Goal: Information Seeking & Learning: Learn about a topic

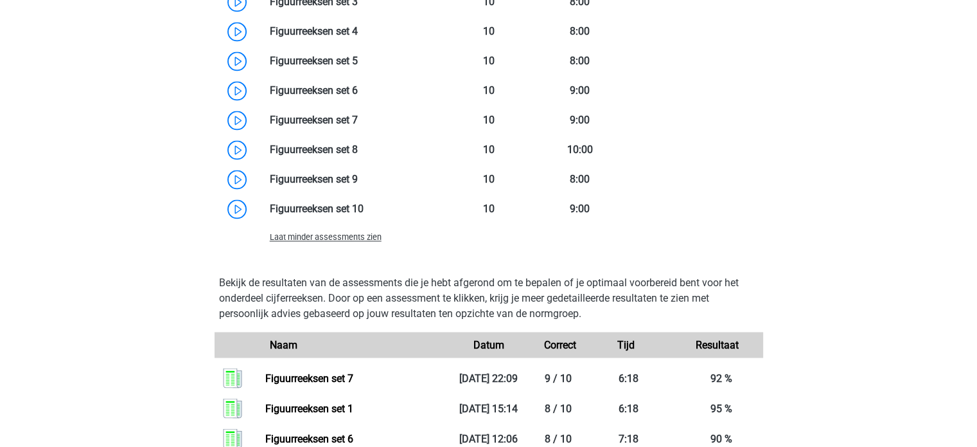
scroll to position [2046, 0]
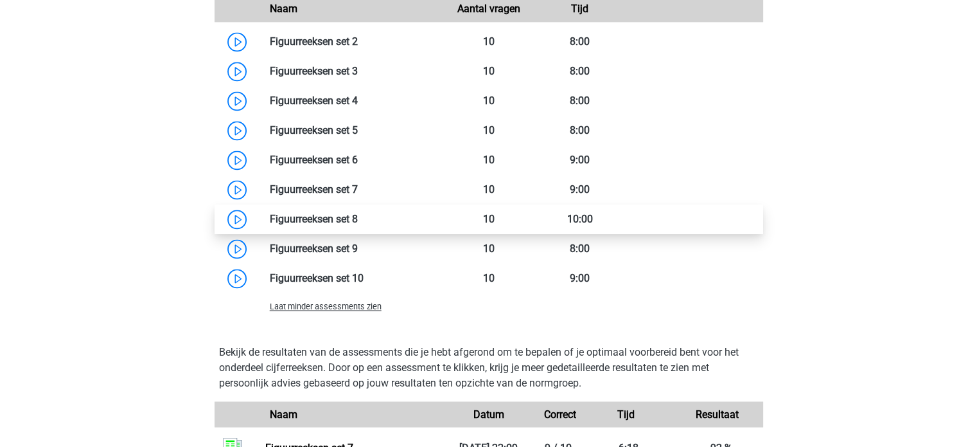
click at [358, 225] on link at bounding box center [358, 219] width 0 height 12
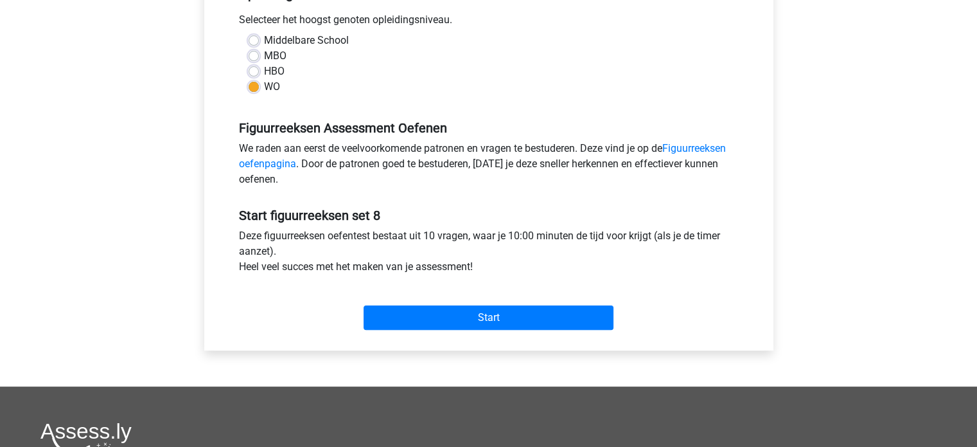
scroll to position [290, 0]
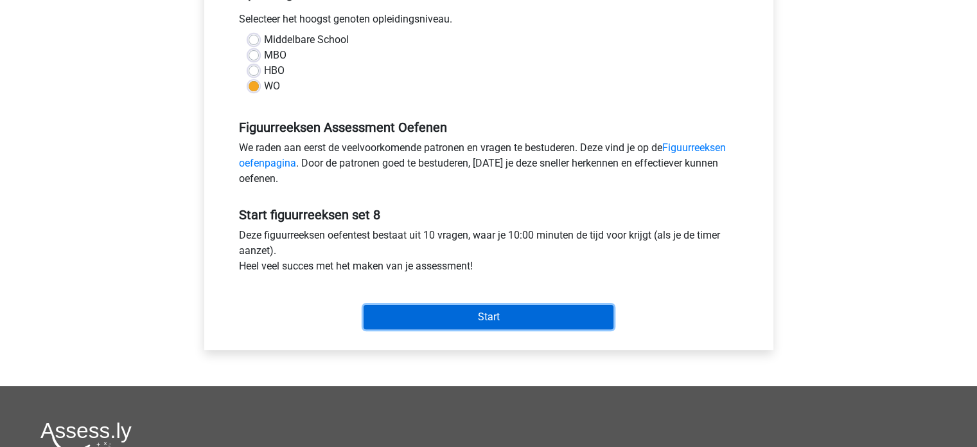
click at [509, 320] on input "Start" at bounding box center [489, 317] width 250 height 24
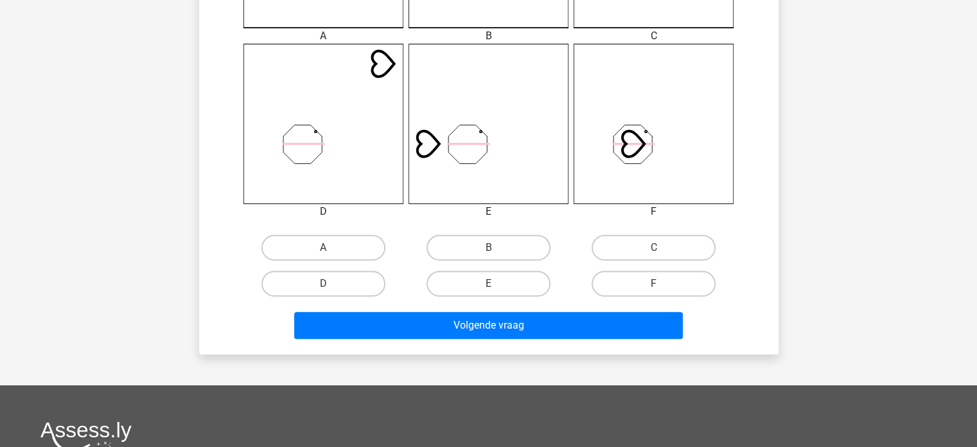
scroll to position [501, 0]
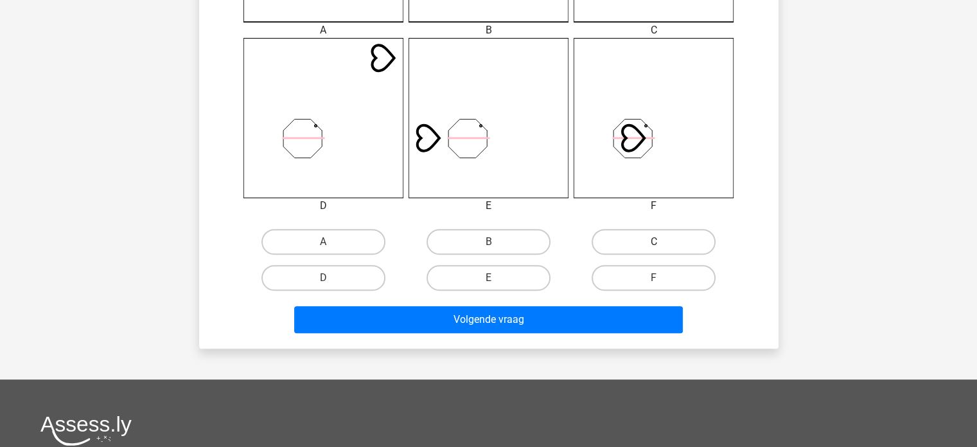
click at [635, 251] on label "C" at bounding box center [654, 242] width 124 height 26
click at [654, 250] on input "C" at bounding box center [658, 246] width 8 height 8
radio input "true"
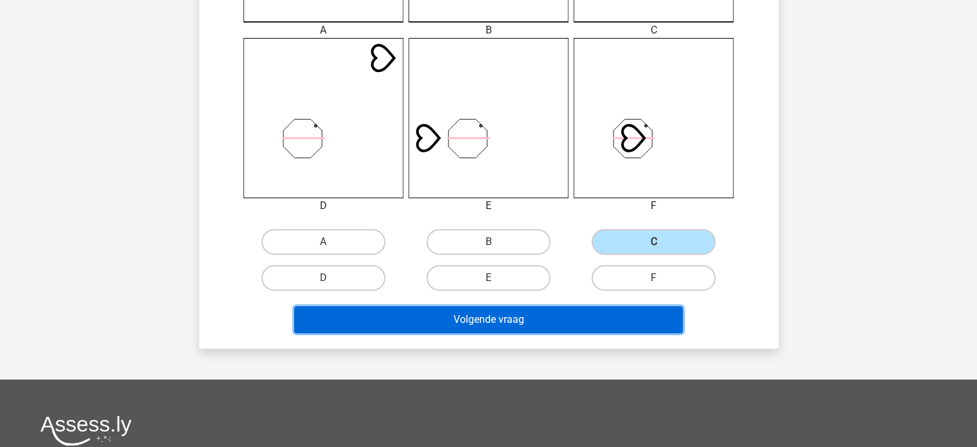
click at [505, 312] on button "Volgende vraag" at bounding box center [488, 319] width 389 height 27
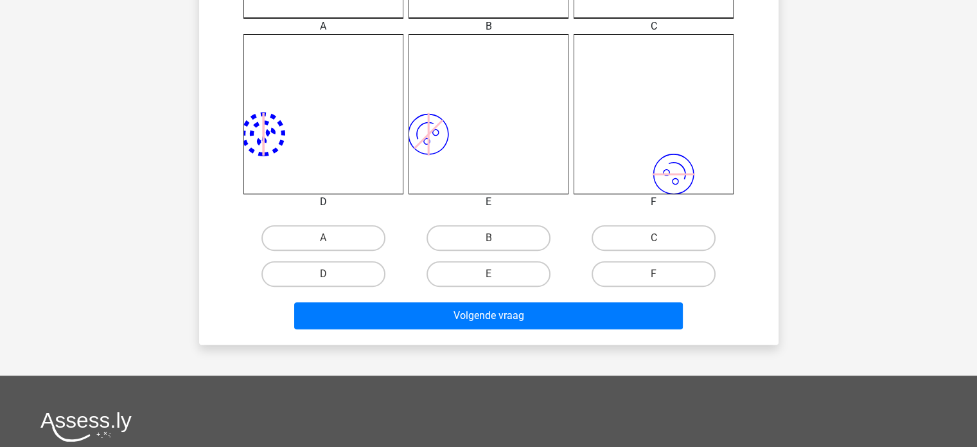
scroll to position [506, 0]
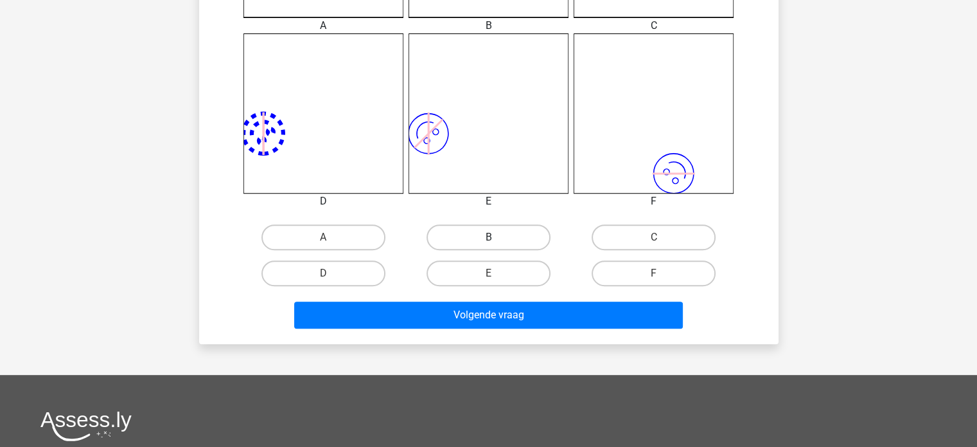
click at [499, 232] on label "B" at bounding box center [489, 237] width 124 height 26
click at [497, 237] on input "B" at bounding box center [492, 241] width 8 height 8
radio input "true"
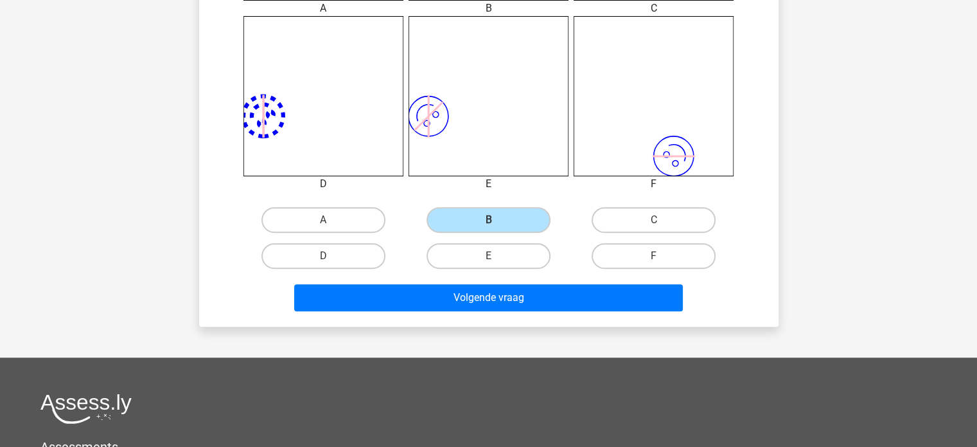
scroll to position [524, 0]
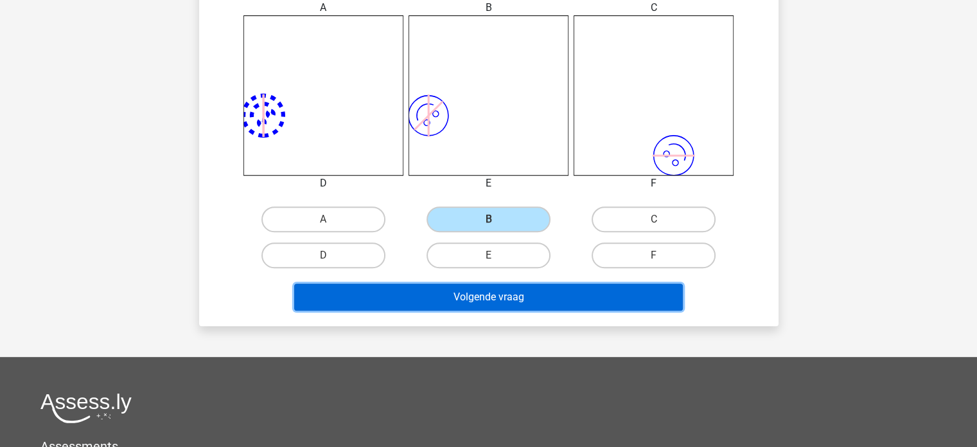
click at [509, 298] on button "Volgende vraag" at bounding box center [488, 296] width 389 height 27
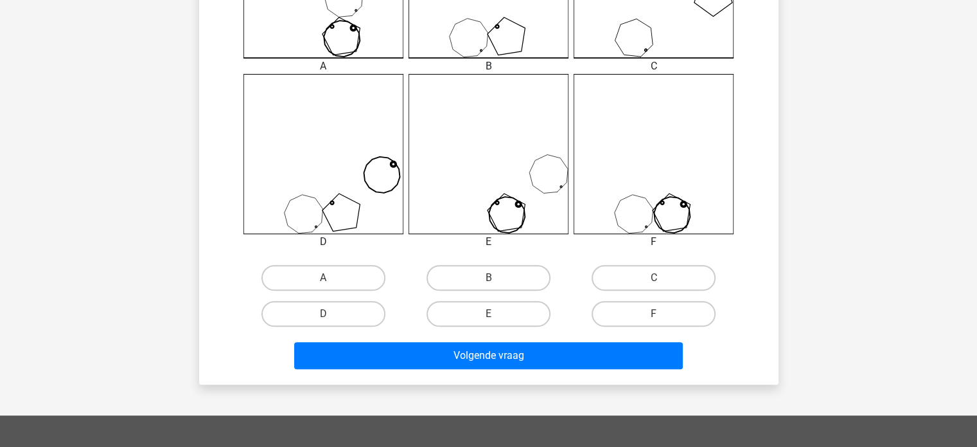
scroll to position [466, 0]
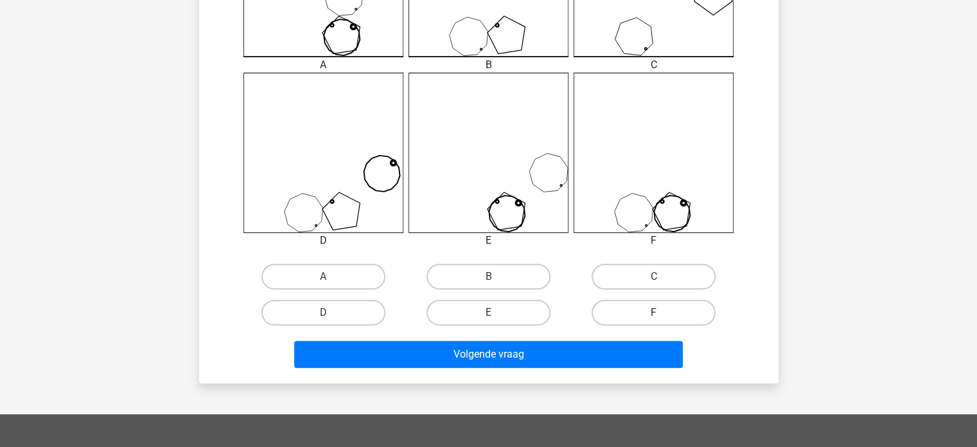
click at [632, 318] on label "F" at bounding box center [654, 312] width 124 height 26
click at [654, 318] on input "F" at bounding box center [658, 316] width 8 height 8
radio input "true"
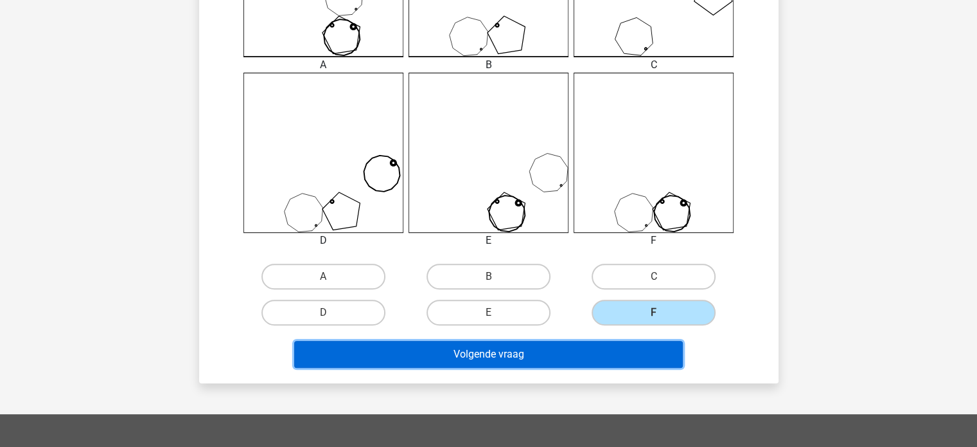
click at [537, 353] on button "Volgende vraag" at bounding box center [488, 353] width 389 height 27
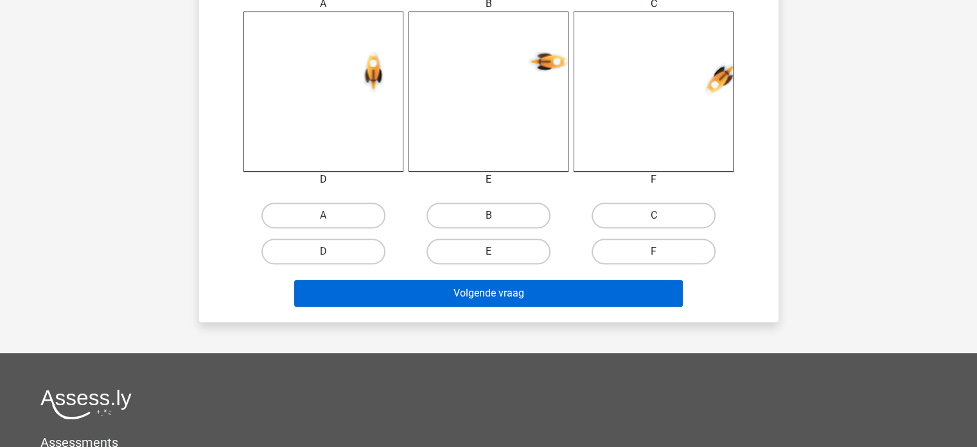
scroll to position [531, 0]
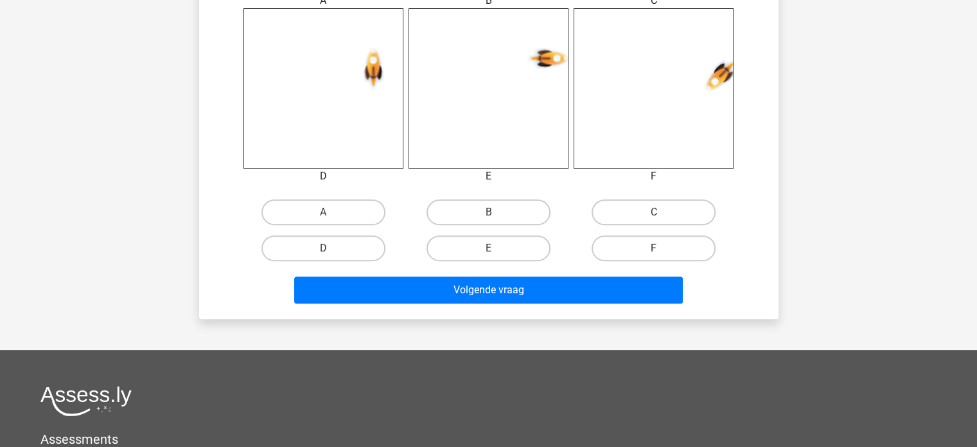
click at [628, 245] on label "F" at bounding box center [654, 248] width 124 height 26
click at [654, 248] on input "F" at bounding box center [658, 252] width 8 height 8
radio input "true"
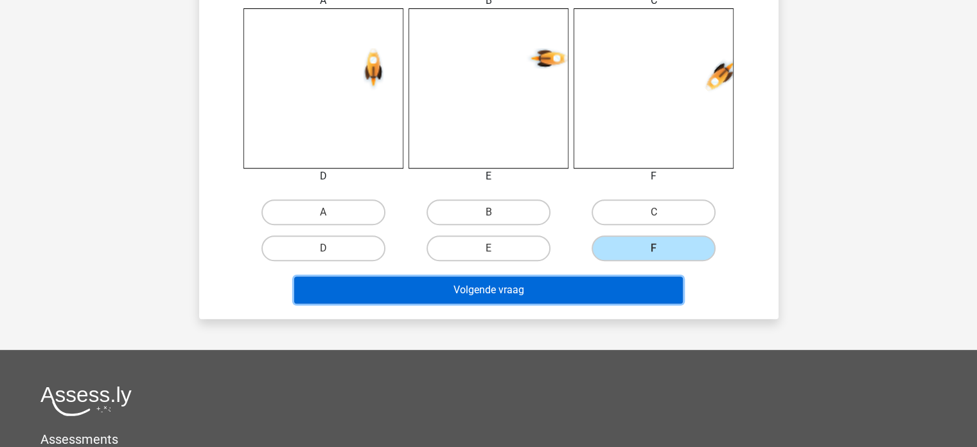
click at [527, 289] on button "Volgende vraag" at bounding box center [488, 289] width 389 height 27
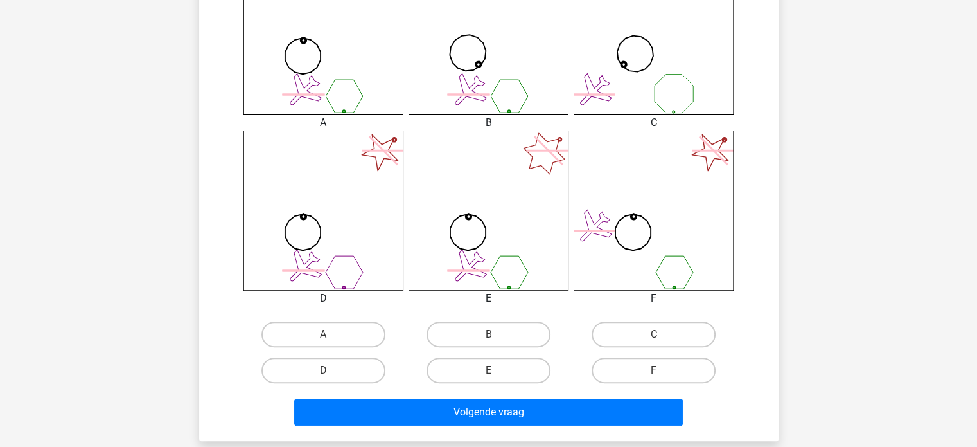
scroll to position [411, 0]
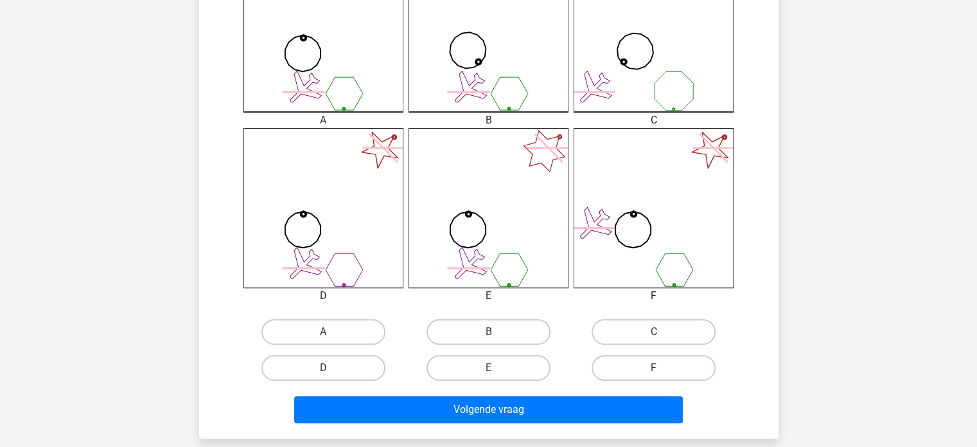
click at [339, 338] on label "A" at bounding box center [323, 332] width 124 height 26
click at [332, 338] on input "A" at bounding box center [327, 336] width 8 height 8
radio input "true"
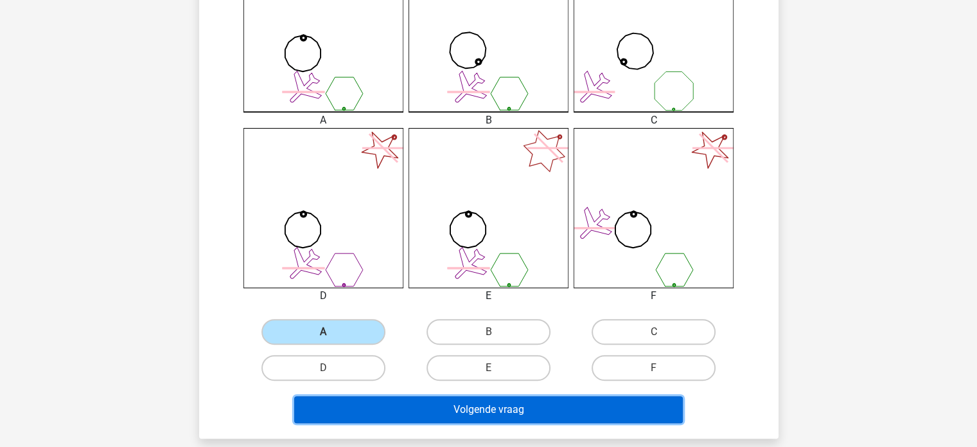
click at [454, 409] on button "Volgende vraag" at bounding box center [488, 409] width 389 height 27
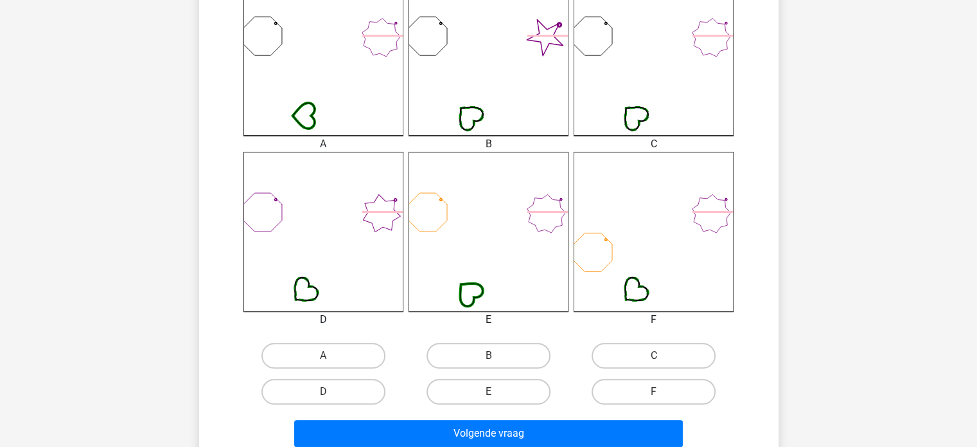
scroll to position [390, 0]
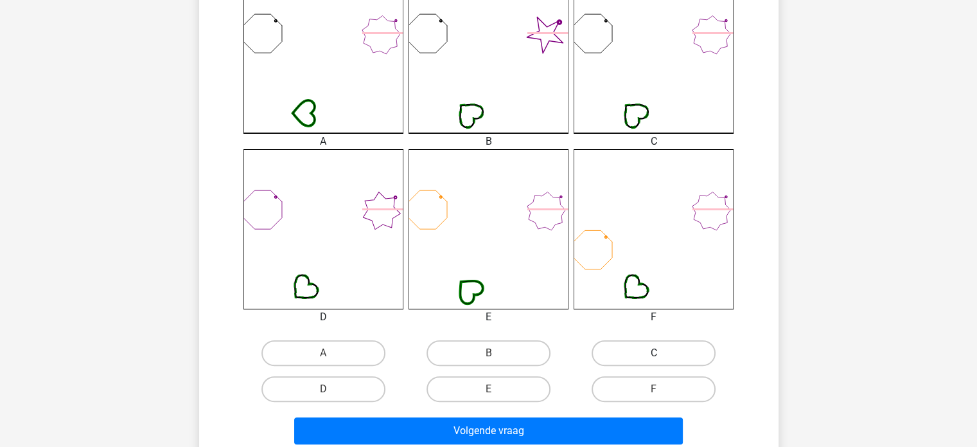
click at [619, 350] on label "C" at bounding box center [654, 353] width 124 height 26
click at [654, 353] on input "C" at bounding box center [658, 357] width 8 height 8
radio input "true"
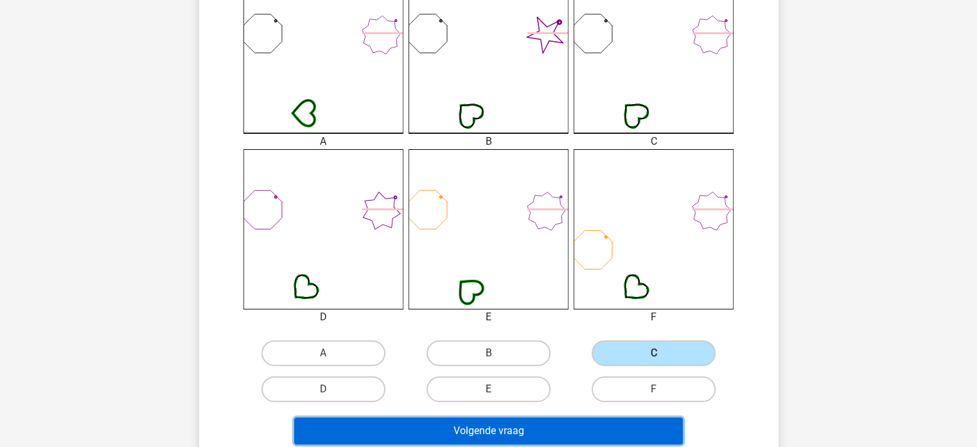
click at [468, 434] on button "Volgende vraag" at bounding box center [488, 430] width 389 height 27
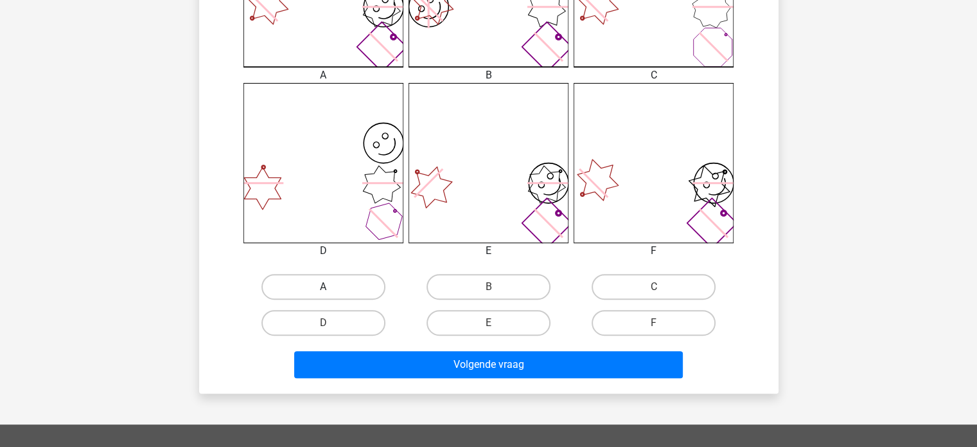
scroll to position [457, 0]
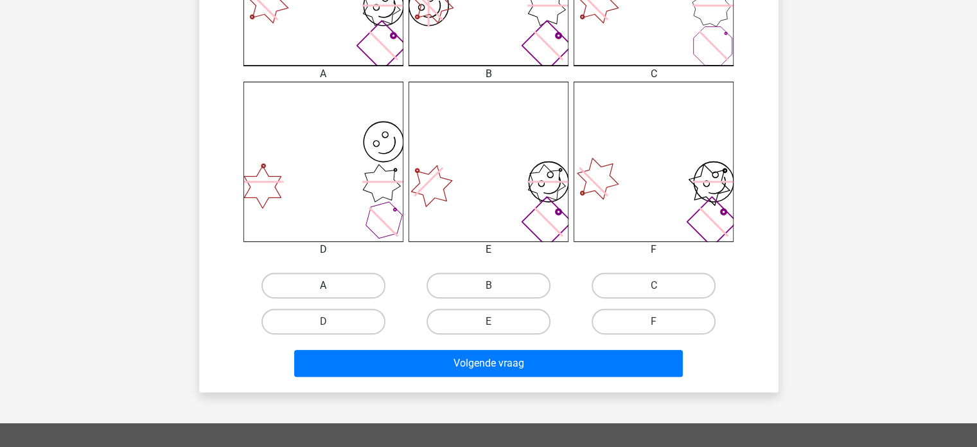
click at [337, 287] on label "A" at bounding box center [323, 285] width 124 height 26
click at [332, 287] on input "A" at bounding box center [327, 289] width 8 height 8
radio input "true"
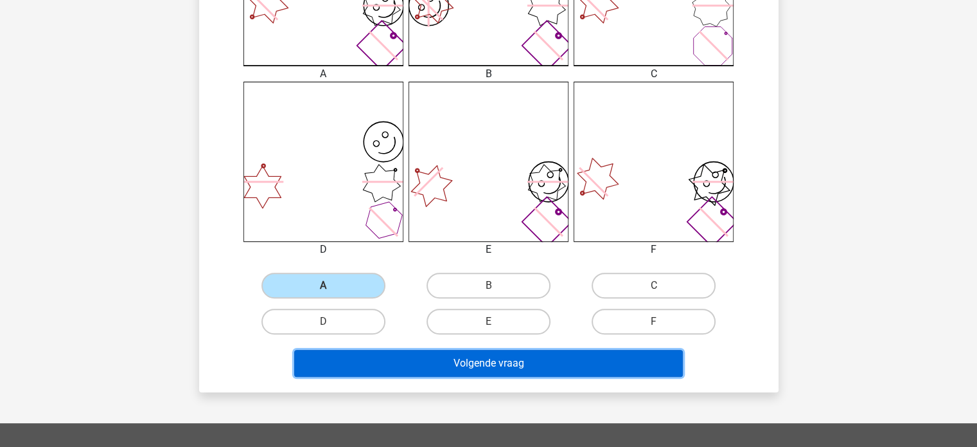
click at [483, 369] on button "Volgende vraag" at bounding box center [488, 362] width 389 height 27
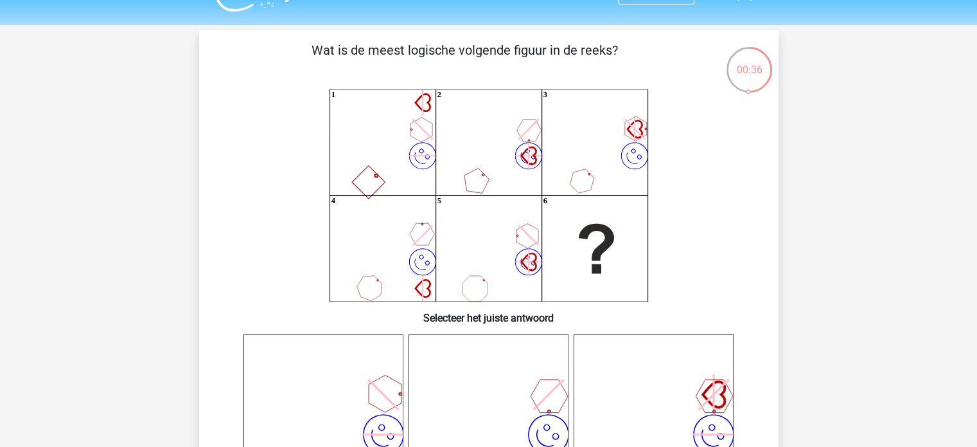
scroll to position [0, 0]
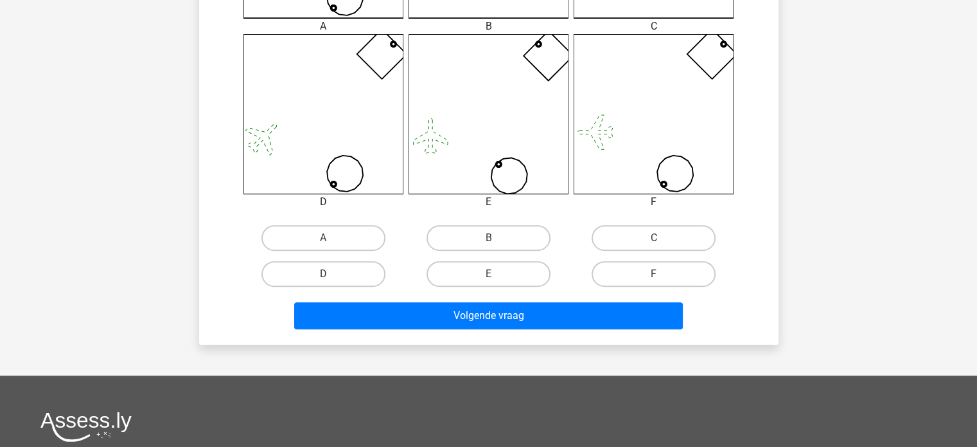
scroll to position [506, 0]
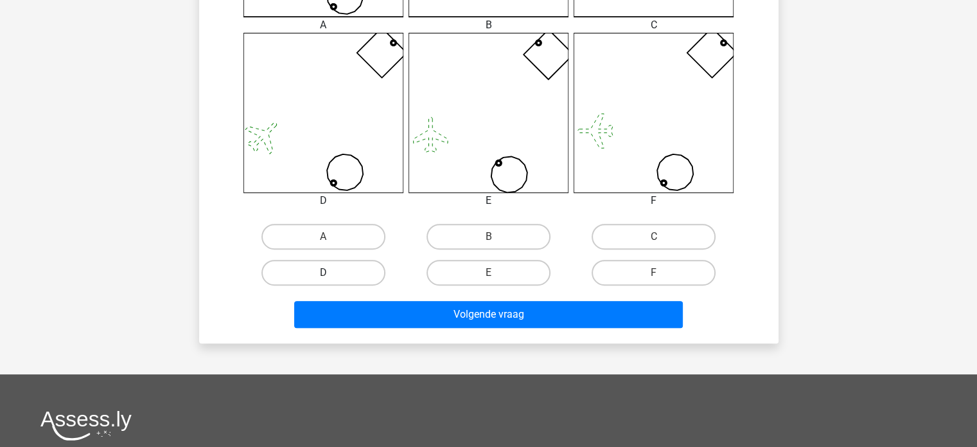
click at [344, 262] on label "D" at bounding box center [323, 273] width 124 height 26
click at [332, 272] on input "D" at bounding box center [327, 276] width 8 height 8
radio input "true"
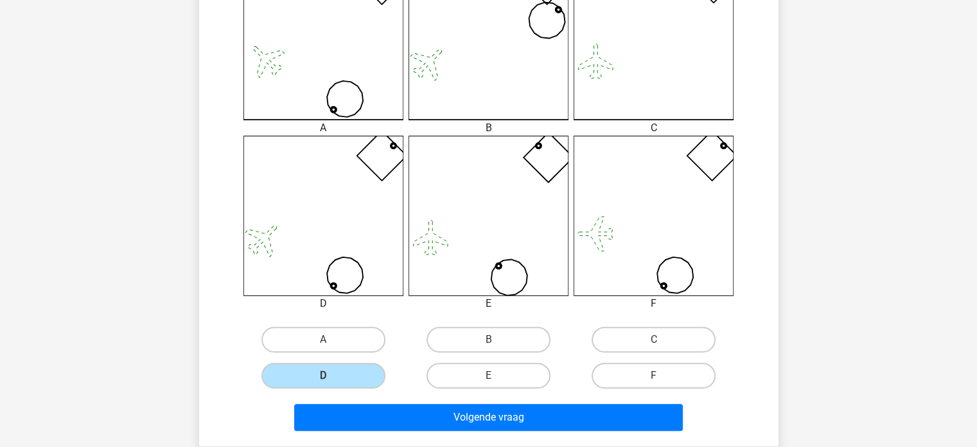
scroll to position [400, 0]
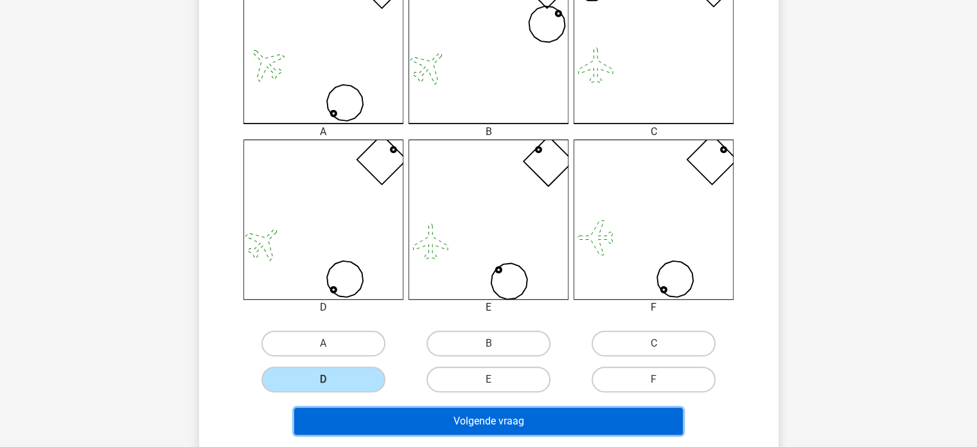
click at [494, 416] on button "Volgende vraag" at bounding box center [488, 420] width 389 height 27
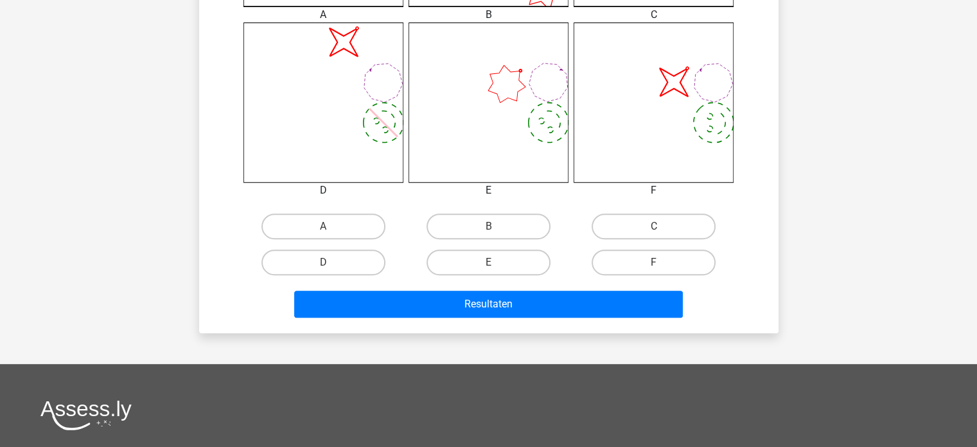
scroll to position [527, 0]
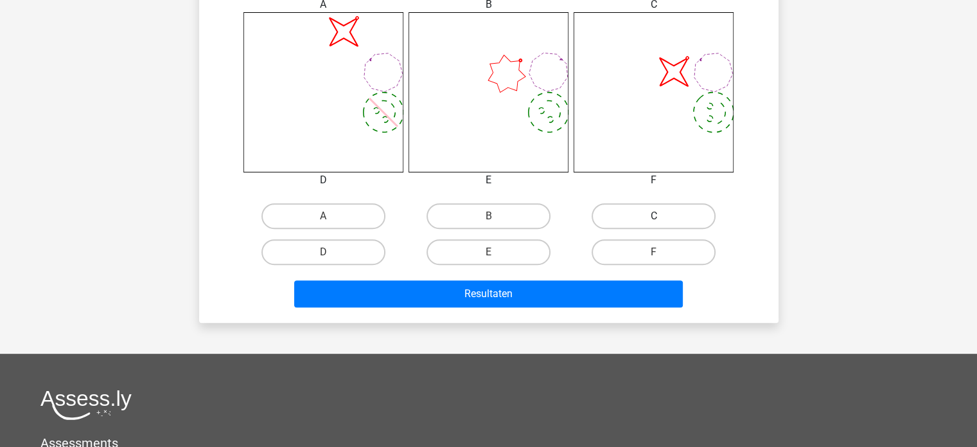
click at [622, 213] on label "C" at bounding box center [654, 216] width 124 height 26
click at [654, 216] on input "C" at bounding box center [658, 220] width 8 height 8
radio input "true"
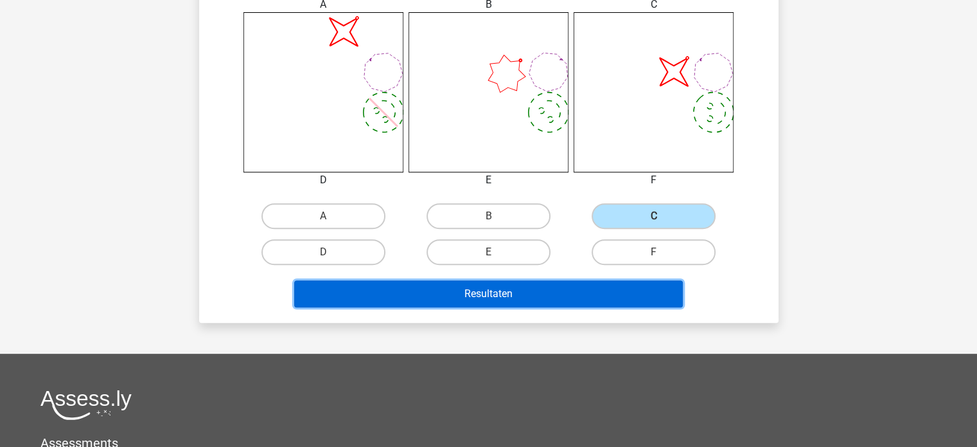
click at [523, 293] on button "Resultaten" at bounding box center [488, 293] width 389 height 27
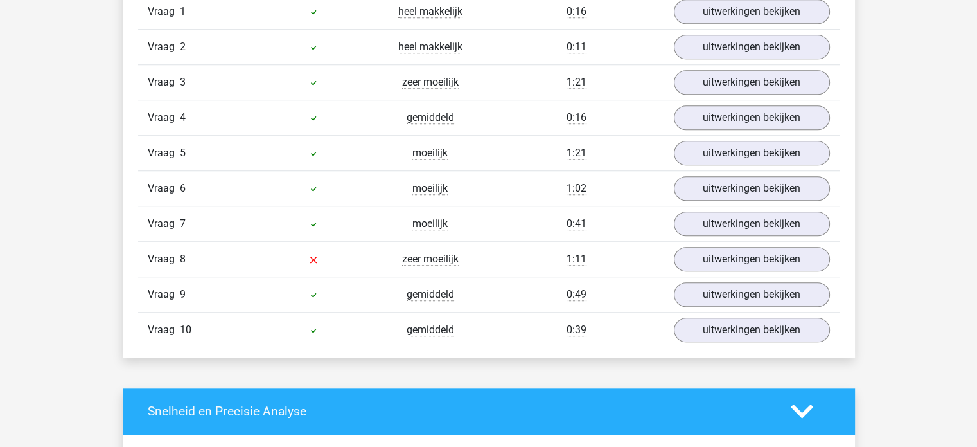
scroll to position [1113, 0]
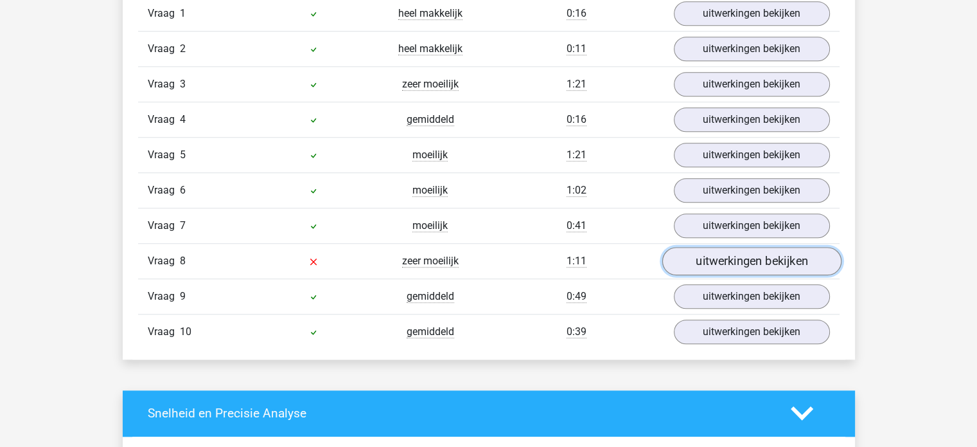
click at [738, 264] on link "uitwerkingen bekijken" at bounding box center [751, 261] width 179 height 28
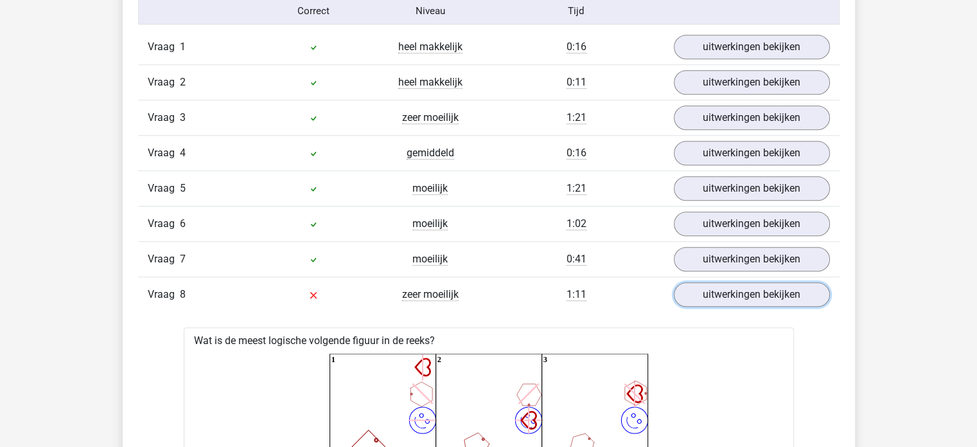
scroll to position [1079, 0]
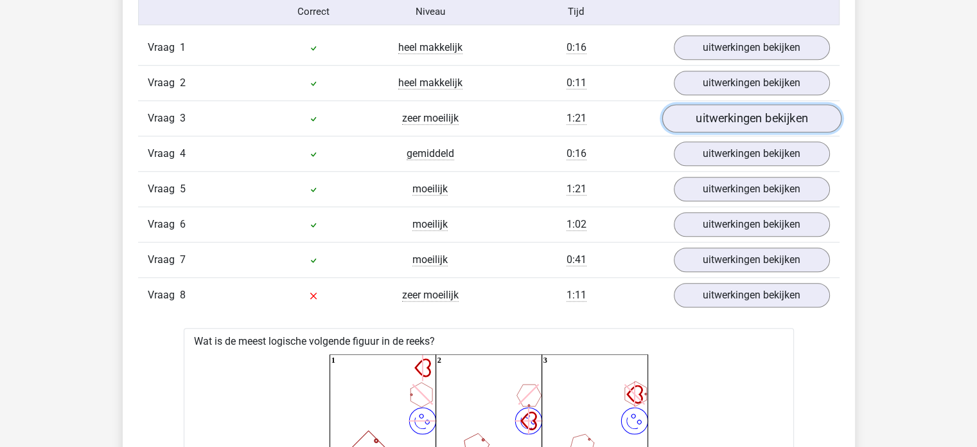
click at [706, 112] on link "uitwerkingen bekijken" at bounding box center [751, 118] width 179 height 28
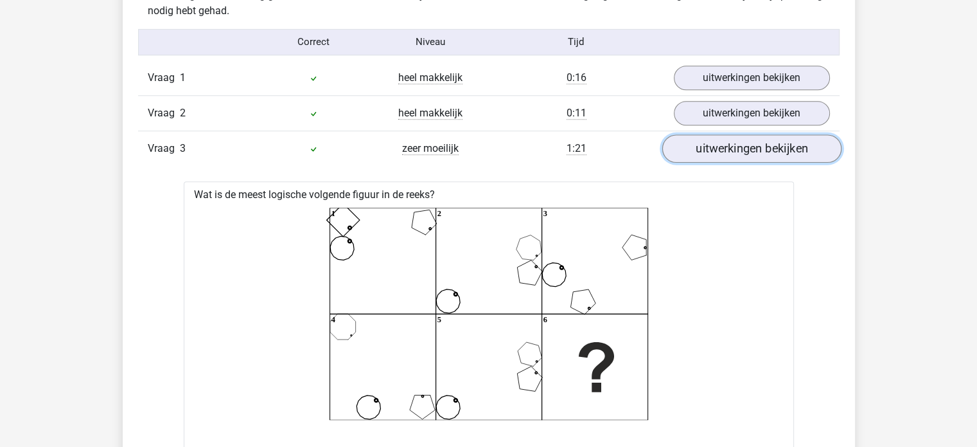
scroll to position [1028, 0]
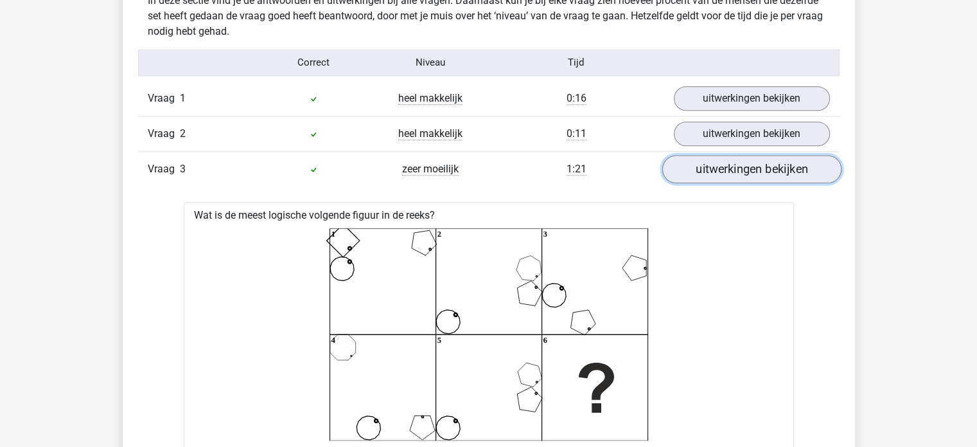
click at [732, 164] on link "uitwerkingen bekijken" at bounding box center [751, 169] width 179 height 28
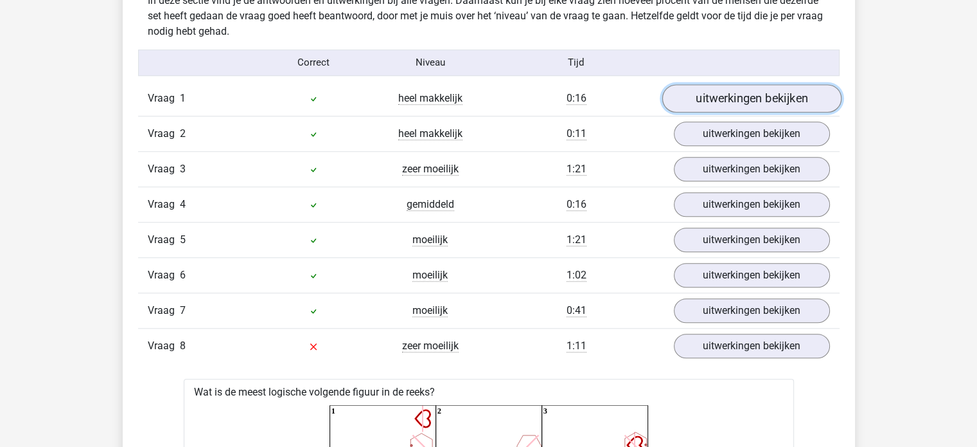
click at [759, 102] on link "uitwerkingen bekijken" at bounding box center [751, 98] width 179 height 28
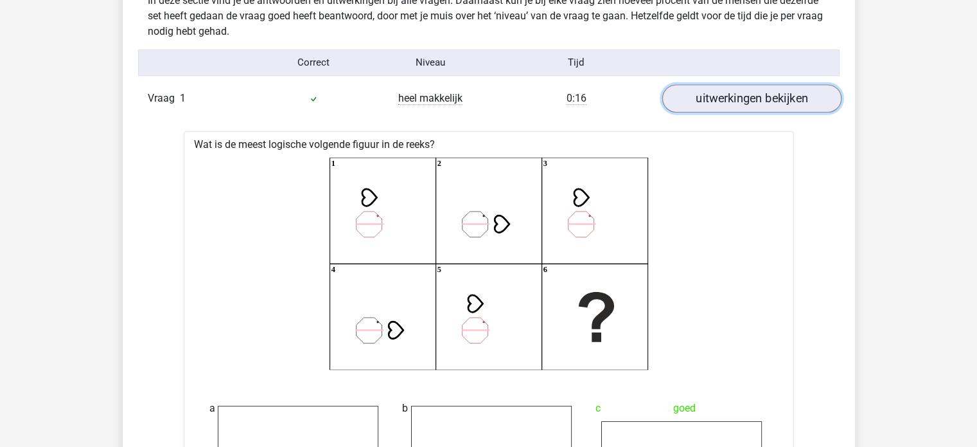
click at [759, 102] on link "uitwerkingen bekijken" at bounding box center [751, 98] width 179 height 28
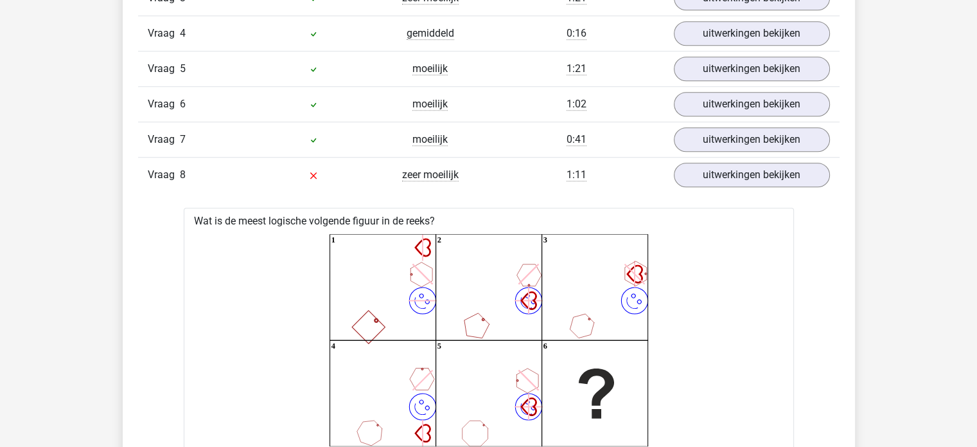
scroll to position [1201, 0]
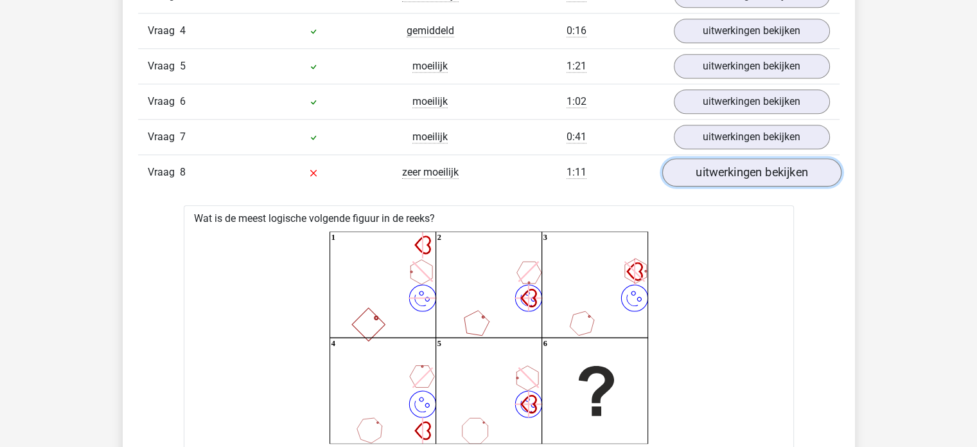
click at [705, 166] on link "uitwerkingen bekijken" at bounding box center [751, 172] width 179 height 28
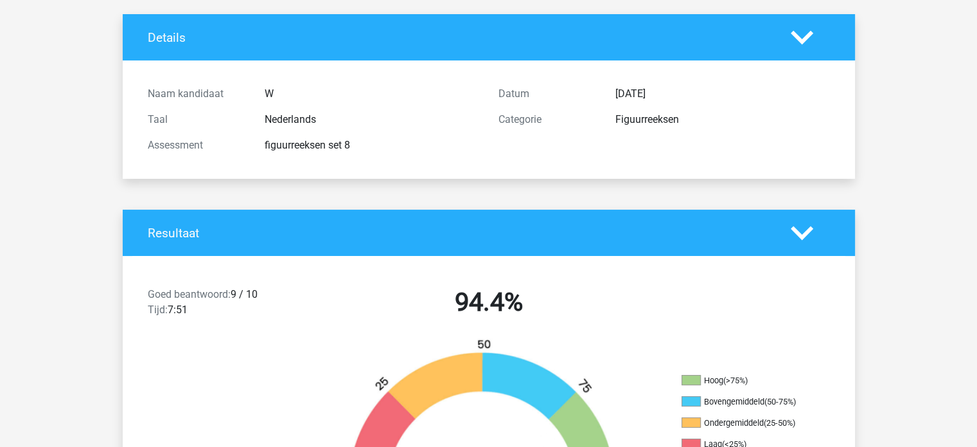
scroll to position [0, 0]
